Goal: Transaction & Acquisition: Register for event/course

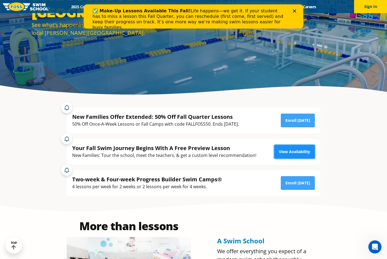
click at [304, 152] on link "View Availability" at bounding box center [294, 152] width 41 height 14
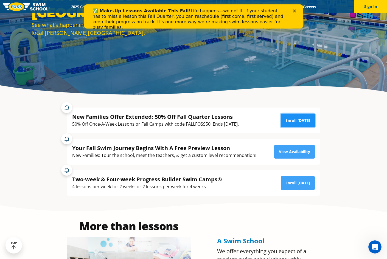
click at [295, 116] on link "Enroll [DATE]" at bounding box center [298, 121] width 34 height 14
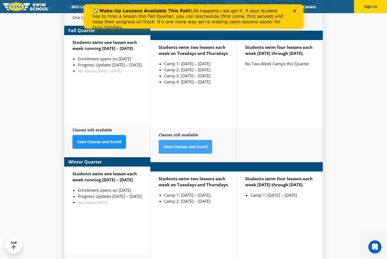
scroll to position [1318, 0]
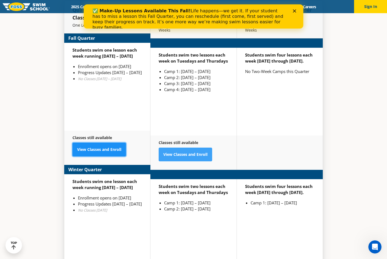
click at [113, 143] on link "View Classes and Enroll" at bounding box center [99, 150] width 54 height 14
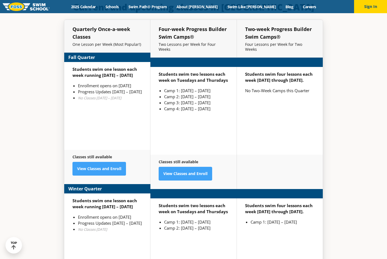
scroll to position [1318, 0]
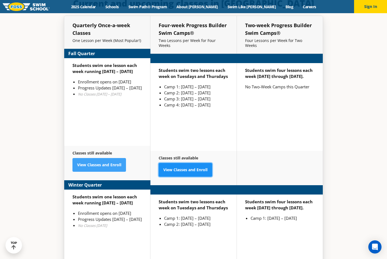
click at [204, 163] on link "View Classes and Enroll" at bounding box center [186, 170] width 54 height 14
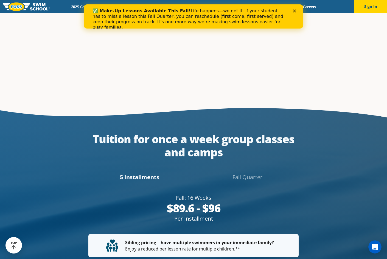
scroll to position [923, 0]
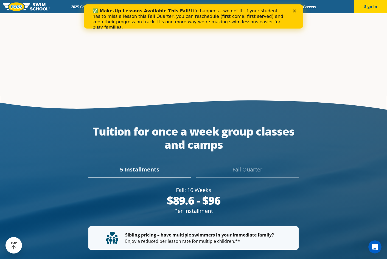
click at [250, 166] on div "Fall Quarter" at bounding box center [247, 172] width 102 height 12
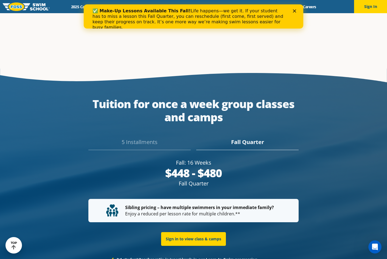
scroll to position [943, 0]
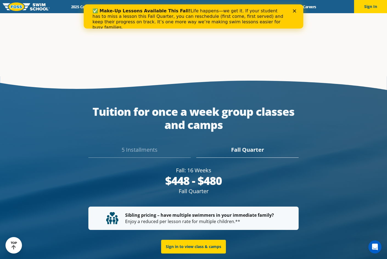
click at [127, 146] on div "5 Installments" at bounding box center [139, 152] width 102 height 12
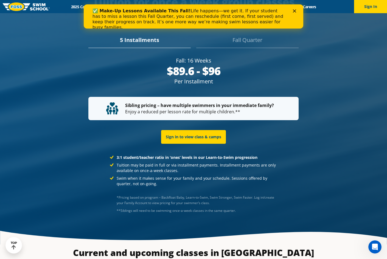
scroll to position [1025, 0]
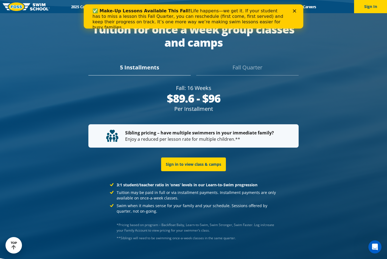
click at [243, 63] on div "Fall Quarter" at bounding box center [247, 69] width 102 height 12
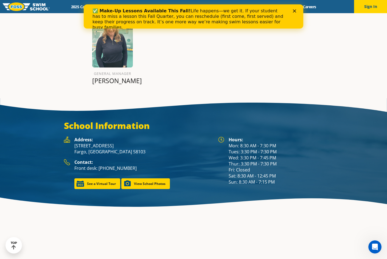
scroll to position [676, 0]
